Goal: Transaction & Acquisition: Purchase product/service

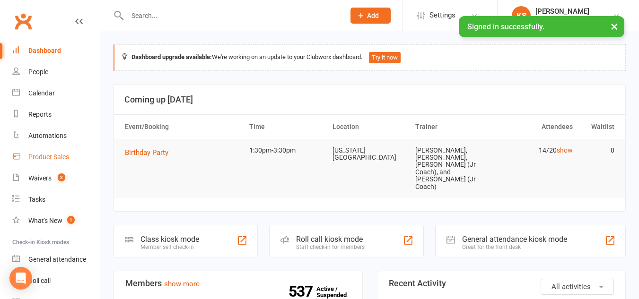
click at [59, 157] on div "Product Sales" at bounding box center [48, 157] width 41 height 8
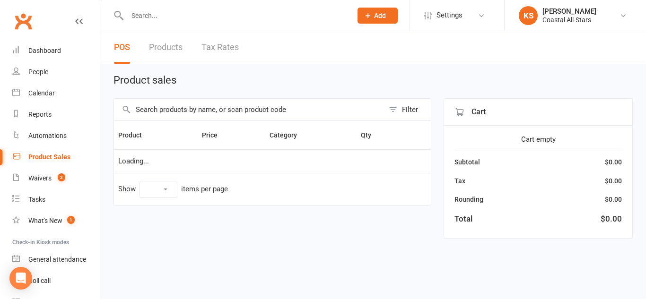
select select "10"
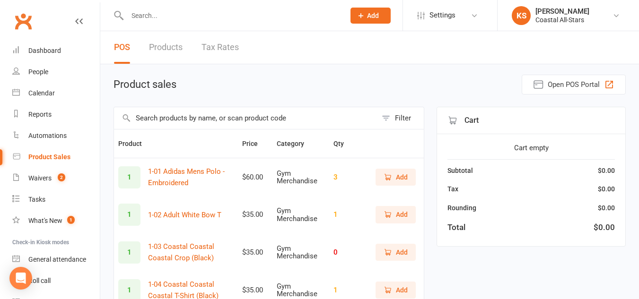
click at [222, 113] on input "text" at bounding box center [245, 118] width 263 height 22
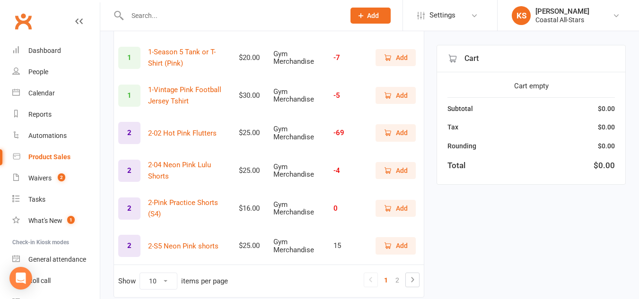
scroll to position [309, 0]
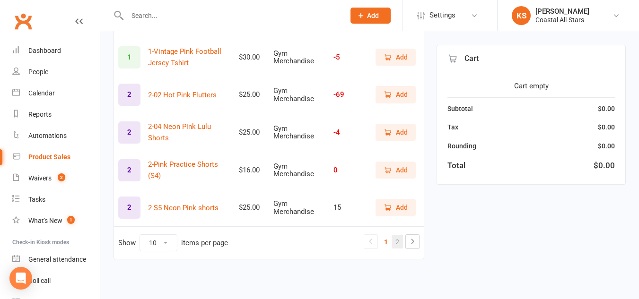
type input "pink"
click at [396, 241] on link "2" at bounding box center [396, 241] width 11 height 13
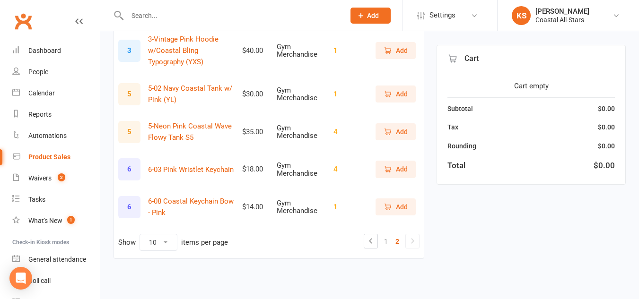
scroll to position [123, 0]
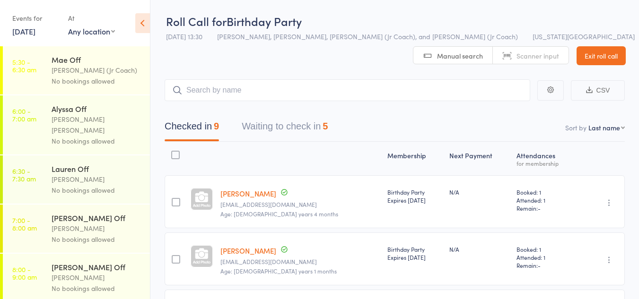
click at [146, 23] on icon at bounding box center [142, 23] width 15 height 20
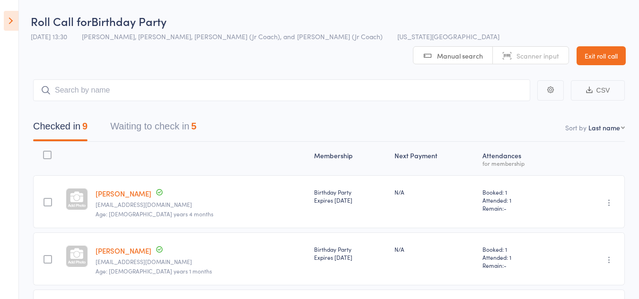
click at [591, 46] on link "Exit roll call" at bounding box center [600, 55] width 49 height 19
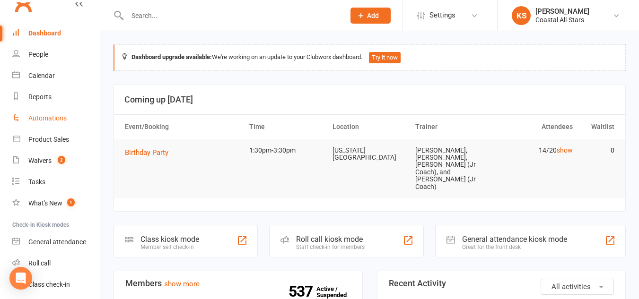
scroll to position [18, 0]
click at [48, 135] on div "Product Sales" at bounding box center [48, 139] width 41 height 8
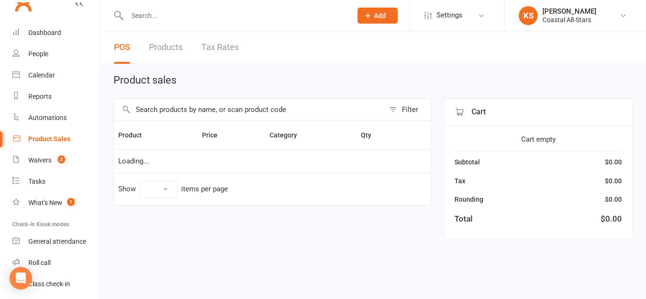
select select "10"
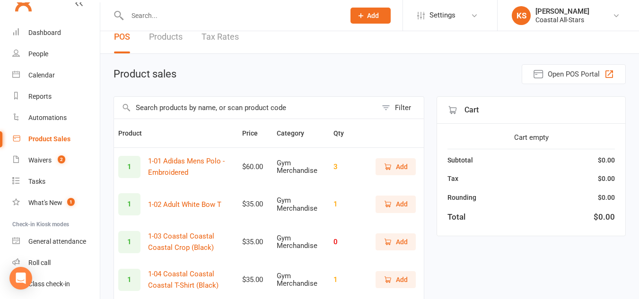
scroll to position [11, 0]
click at [192, 106] on input "text" at bounding box center [245, 107] width 263 height 22
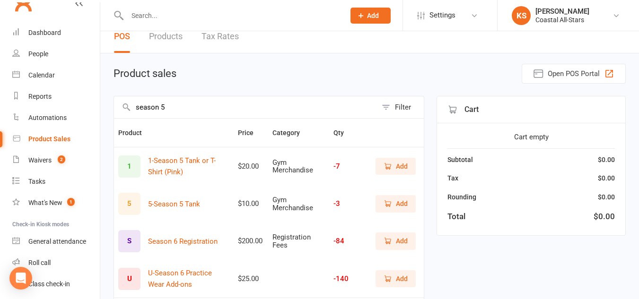
scroll to position [8, 0]
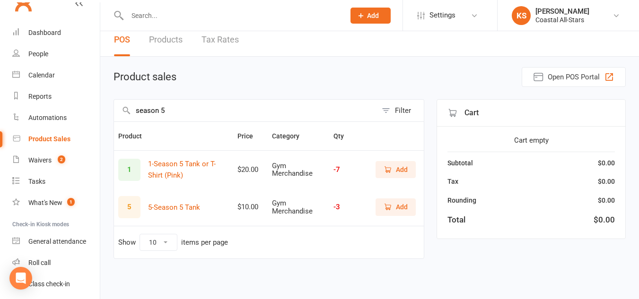
type input "season 5"
click at [401, 168] on span "Add" at bounding box center [402, 170] width 12 height 10
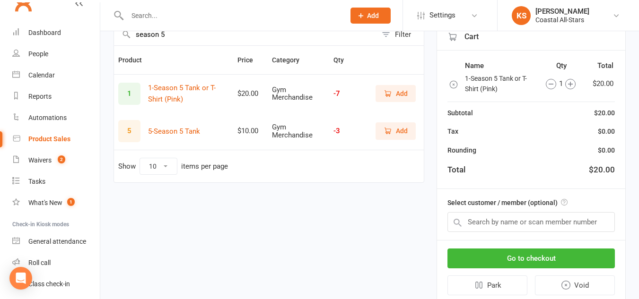
scroll to position [87, 0]
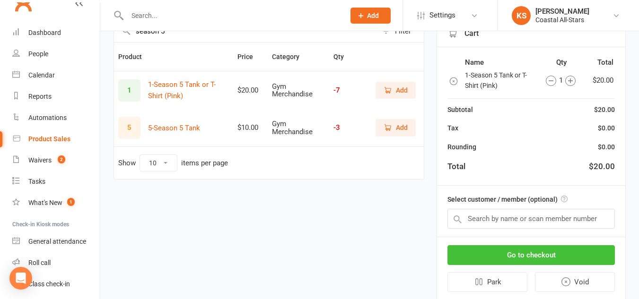
click at [522, 256] on button "Go to checkout" at bounding box center [530, 255] width 167 height 20
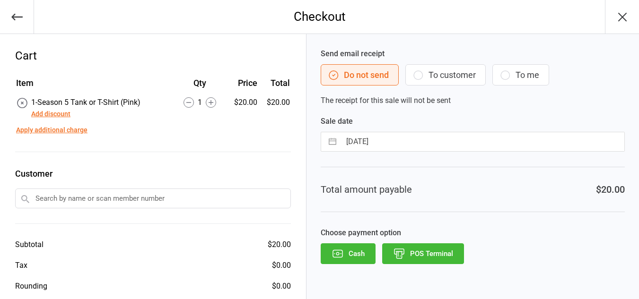
click at [160, 202] on input "text" at bounding box center [153, 199] width 276 height 20
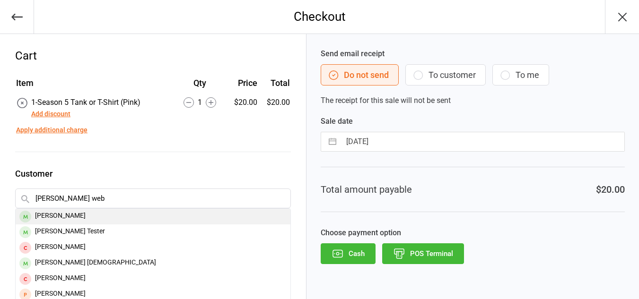
type input "harper web"
click at [121, 210] on div "Harper Webster" at bounding box center [153, 217] width 275 height 16
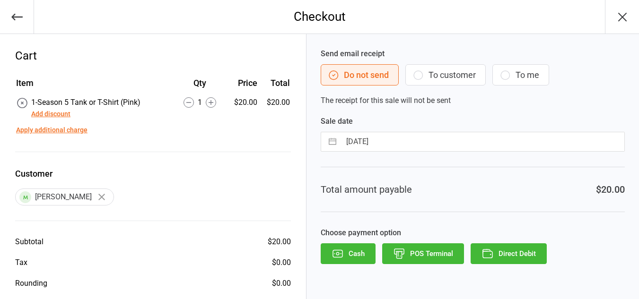
click at [504, 249] on button "Direct Debit" at bounding box center [508, 253] width 76 height 21
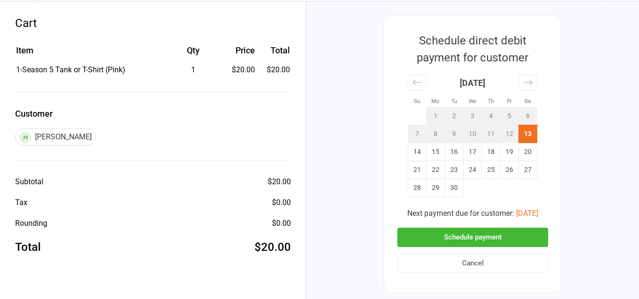
scroll to position [33, 0]
click at [478, 234] on button "Schedule payment" at bounding box center [472, 236] width 151 height 19
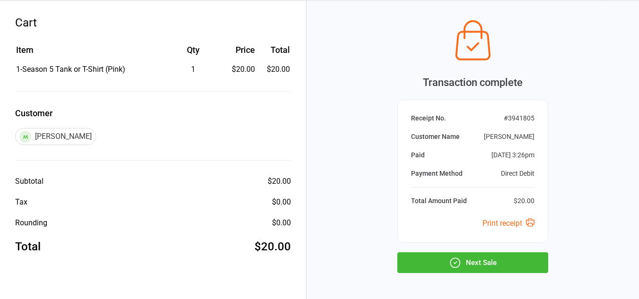
drag, startPoint x: 480, startPoint y: 259, endPoint x: 352, endPoint y: 234, distance: 130.5
click at [352, 234] on div "Transaction complete Receipt No. # 3941805 Customer Name Harper Webster Paid Se…" at bounding box center [472, 168] width 332 height 334
click at [447, 266] on button "Next Sale" at bounding box center [472, 262] width 151 height 21
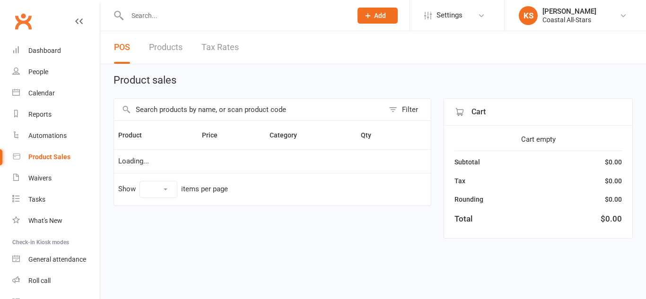
select select "10"
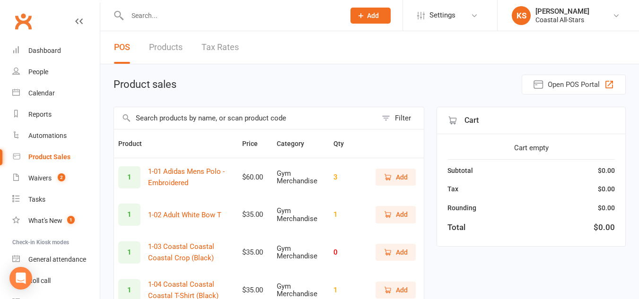
click at [196, 118] on input "text" at bounding box center [245, 118] width 263 height 22
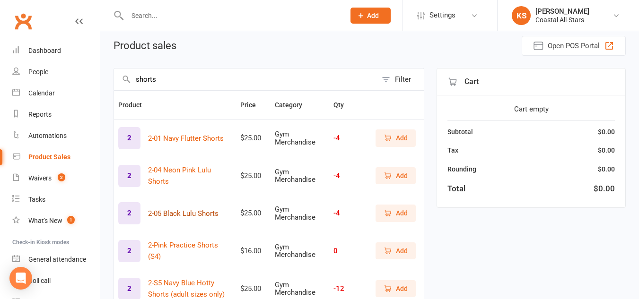
scroll to position [38, 0]
type input "shorts"
click at [399, 177] on span "Add" at bounding box center [402, 176] width 12 height 10
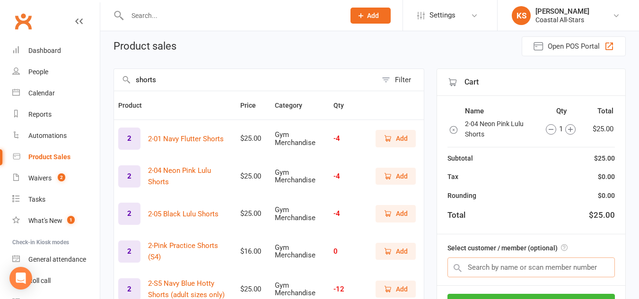
click at [478, 260] on input "text" at bounding box center [530, 268] width 167 height 20
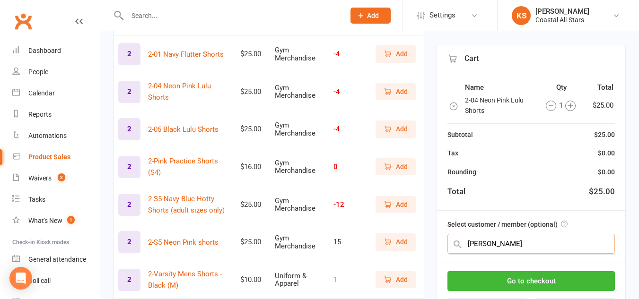
scroll to position [123, 0]
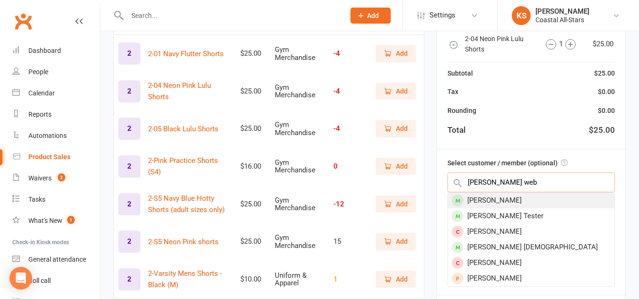
type input "harper web"
click at [531, 198] on div "Harper Webster" at bounding box center [531, 201] width 166 height 16
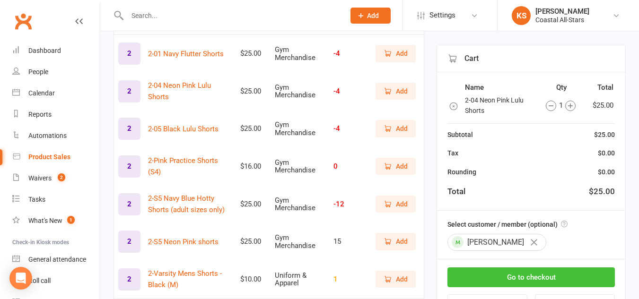
click at [527, 285] on button "Go to checkout" at bounding box center [530, 278] width 167 height 20
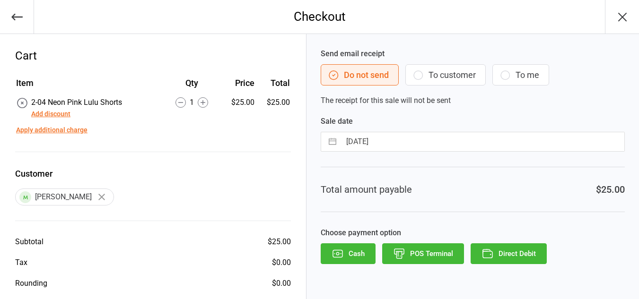
click at [515, 258] on button "Direct Debit" at bounding box center [508, 253] width 76 height 21
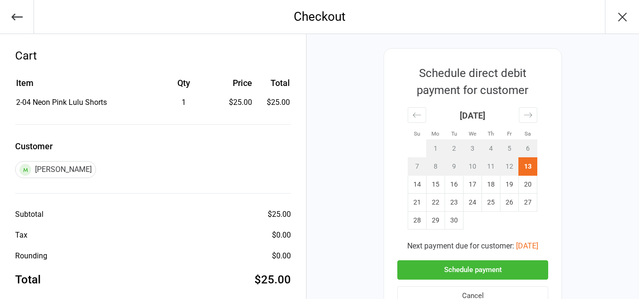
click at [513, 263] on button "Schedule payment" at bounding box center [472, 269] width 151 height 19
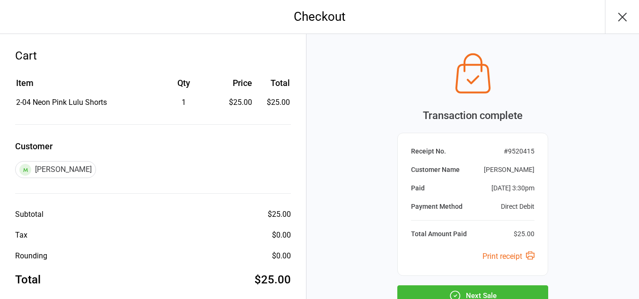
click at [490, 296] on button "Next Sale" at bounding box center [472, 296] width 151 height 21
